Goal: Task Accomplishment & Management: Use online tool/utility

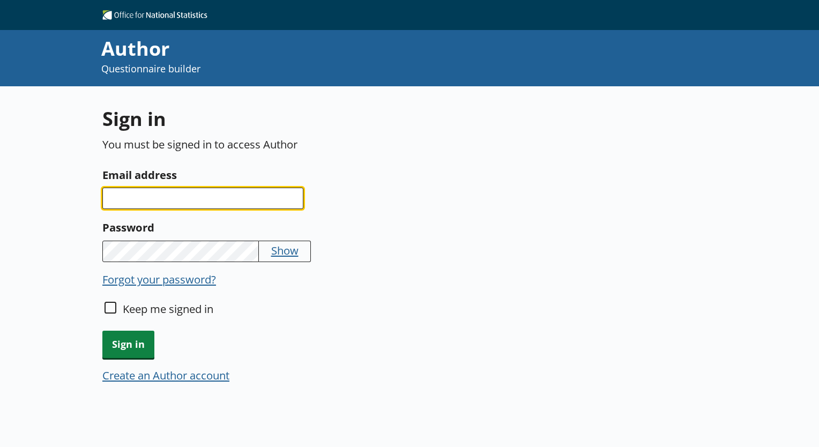
click at [145, 196] on input "Email address" at bounding box center [202, 198] width 201 height 21
type input "[PERSON_NAME][EMAIL_ADDRESS][PERSON_NAME][DOMAIN_NAME]"
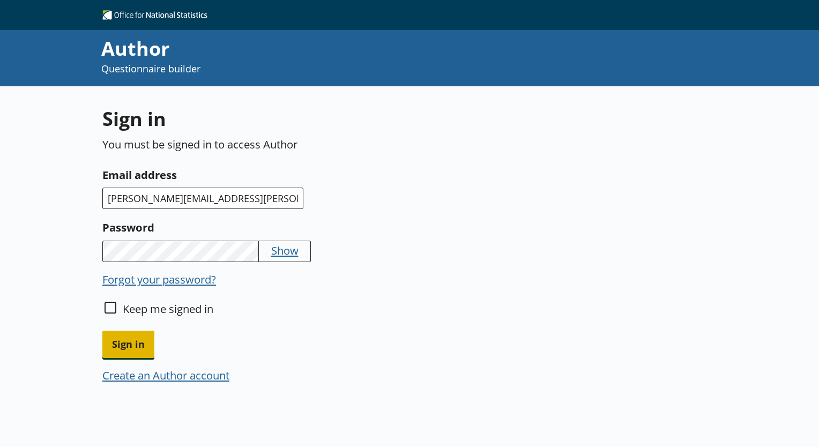
click at [127, 347] on span "Sign in" at bounding box center [128, 344] width 52 height 27
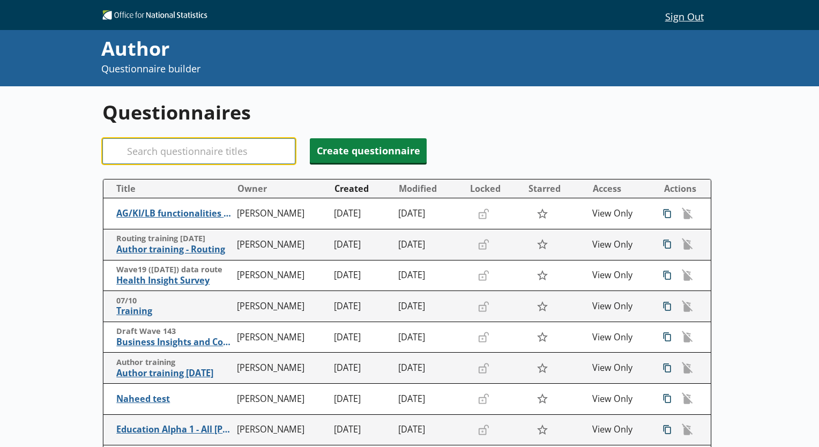
click at [171, 153] on input "Search" at bounding box center [198, 151] width 193 height 26
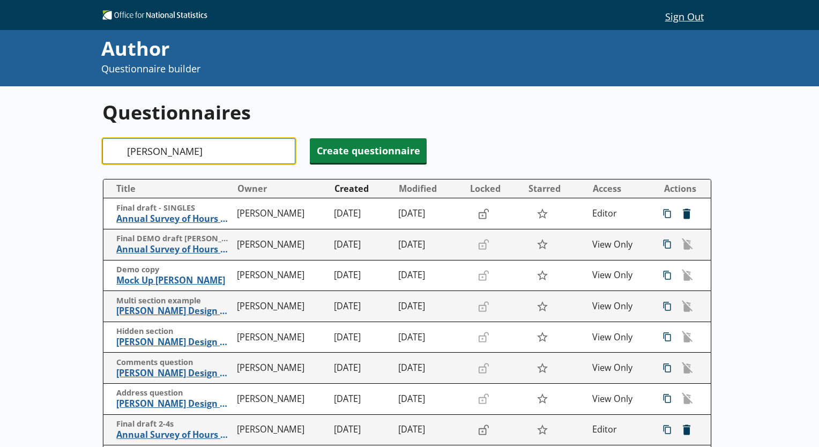
type input "[PERSON_NAME]"
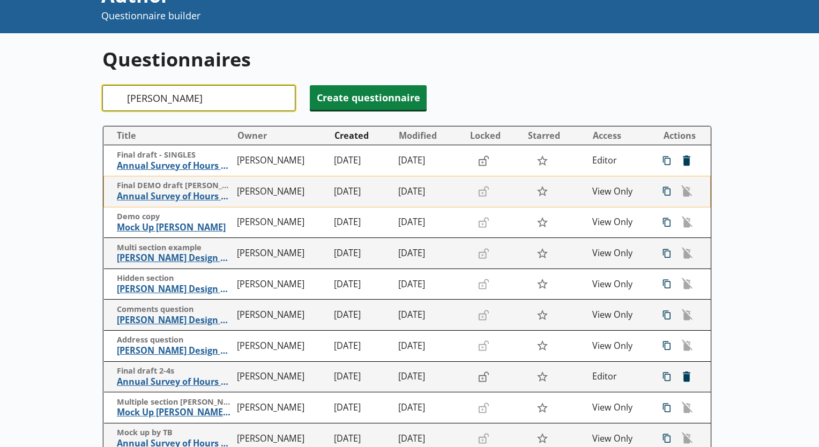
scroll to position [54, 0]
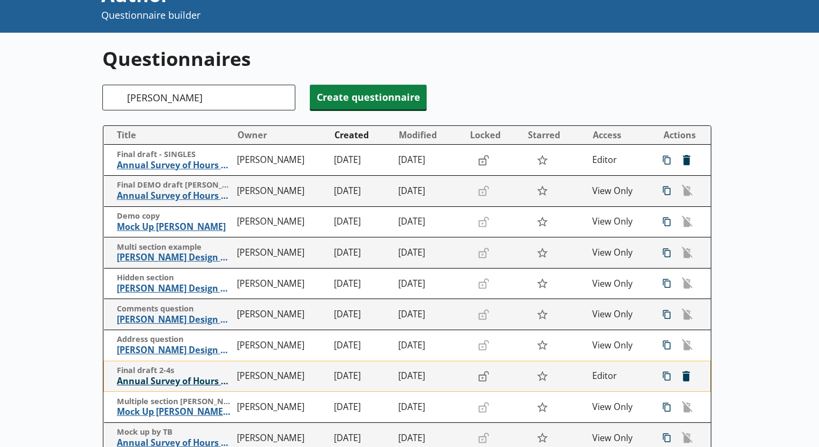
click at [162, 383] on span "Annual Survey of Hours and Earnings ([PERSON_NAME])" at bounding box center [174, 381] width 115 height 11
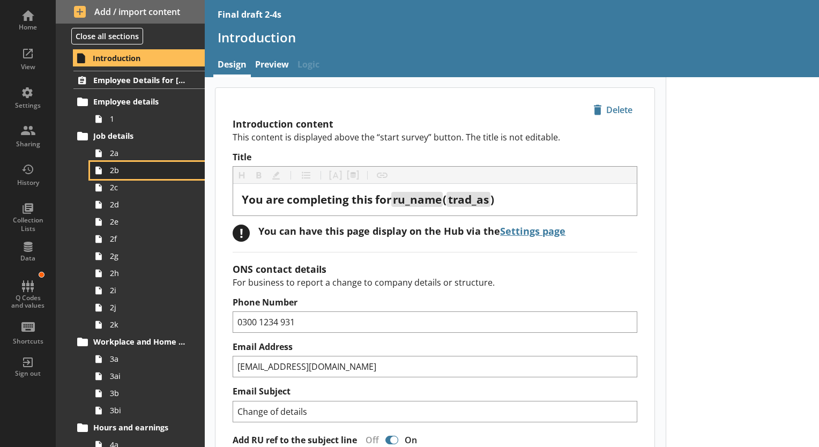
click at [121, 174] on span "2b" at bounding box center [150, 170] width 80 height 10
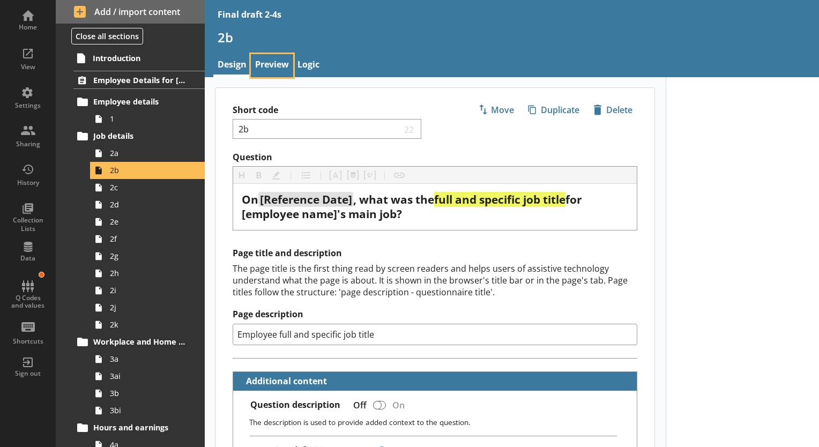
click at [272, 57] on link "Preview" at bounding box center [272, 65] width 42 height 23
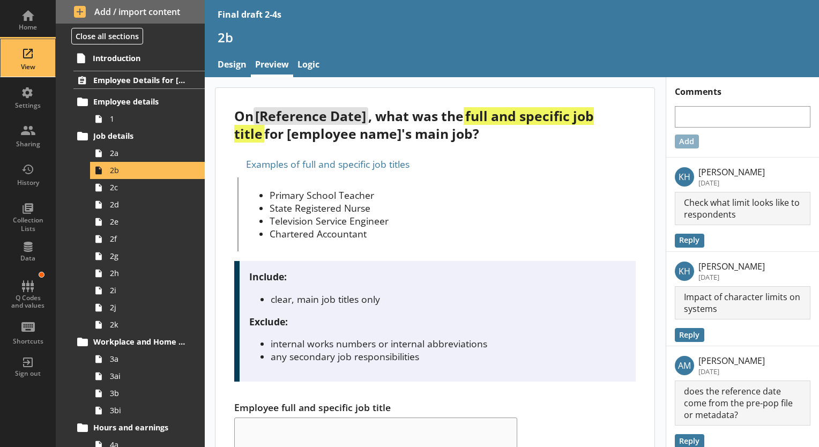
click at [23, 48] on div "View" at bounding box center [28, 58] width 38 height 38
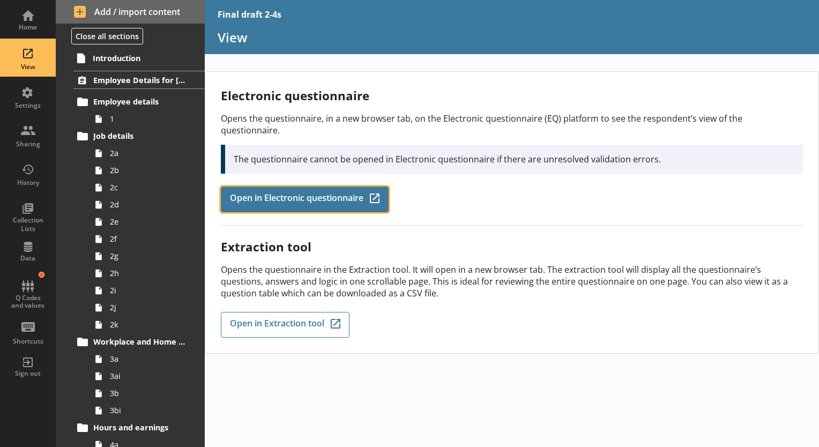
click at [278, 193] on span "Open in Electronic questionnaire" at bounding box center [296, 199] width 133 height 12
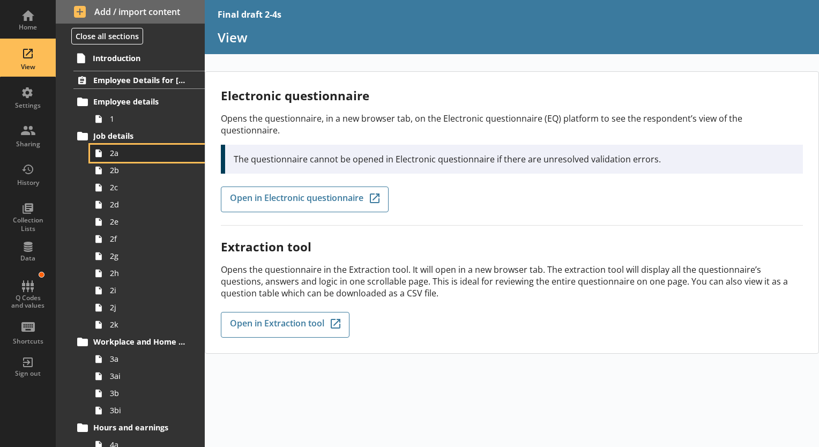
click at [107, 160] on link "2a" at bounding box center [147, 153] width 115 height 17
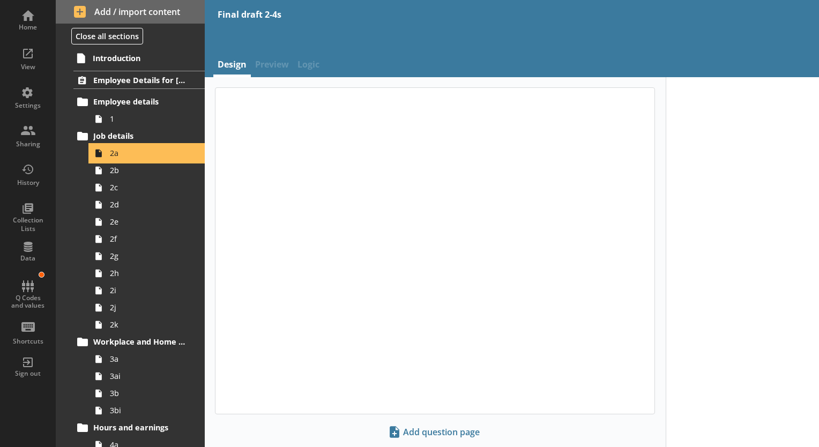
type textarea "x"
select select "mm/yyyy"
